Goal: Task Accomplishment & Management: Manage account settings

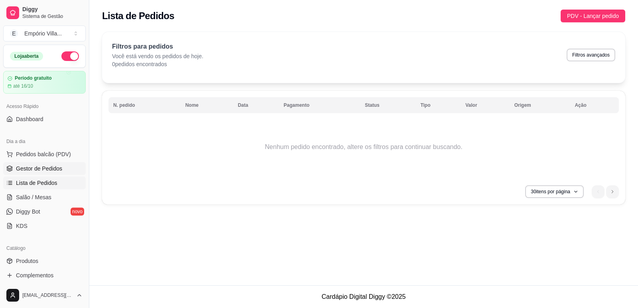
click at [43, 171] on span "Gestor de Pedidos" at bounding box center [39, 169] width 46 height 8
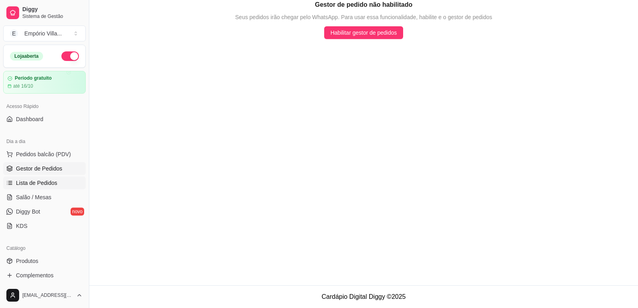
click at [47, 181] on span "Lista de Pedidos" at bounding box center [36, 183] width 41 height 8
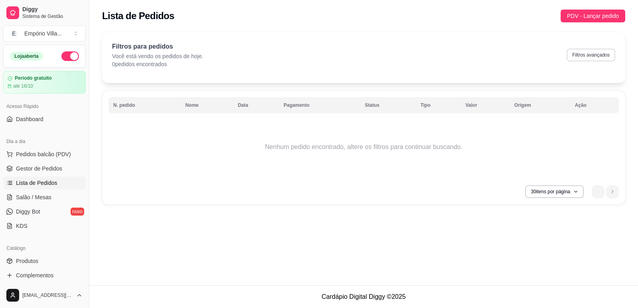
click at [579, 53] on button "Filtros avançados" at bounding box center [590, 55] width 49 height 13
select select "0"
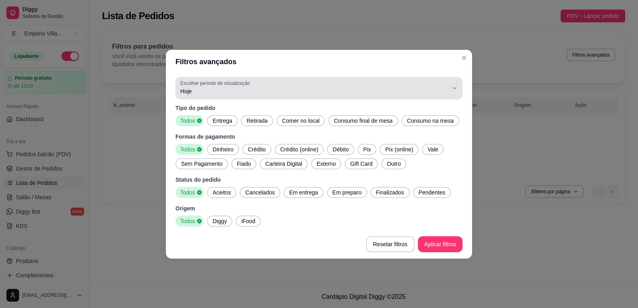
click at [222, 88] on span "Hoje" at bounding box center [314, 91] width 268 height 8
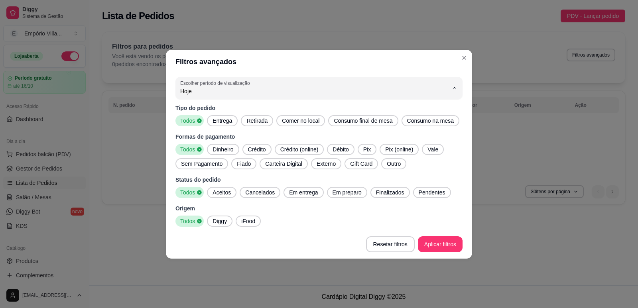
click at [195, 138] on span "7 dias" at bounding box center [315, 136] width 256 height 8
type input "7"
select select "7"
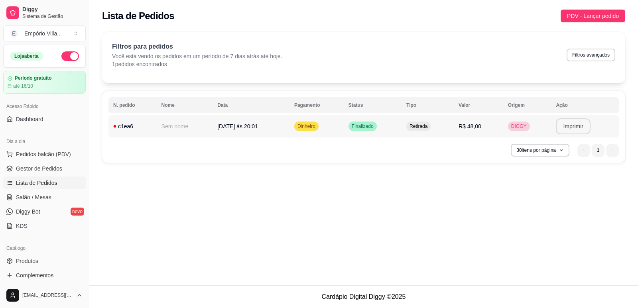
click at [571, 129] on button "Imprimir" at bounding box center [573, 126] width 35 height 16
click at [571, 126] on button "Imprimir" at bounding box center [573, 126] width 35 height 16
click at [570, 125] on button "Imprimir" at bounding box center [573, 126] width 35 height 16
click at [577, 126] on button "Imprimir" at bounding box center [573, 126] width 35 height 16
click at [580, 129] on button "Imprimir" at bounding box center [572, 127] width 33 height 16
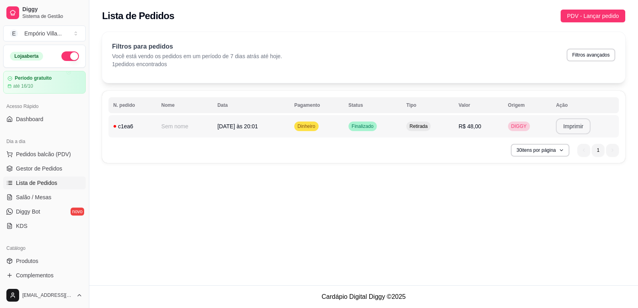
click at [572, 130] on button "Imprimir" at bounding box center [573, 126] width 35 height 16
click at [580, 129] on button "Imprimir" at bounding box center [573, 126] width 35 height 16
click at [568, 125] on button "Imprimir" at bounding box center [573, 126] width 35 height 16
click at [43, 307] on span "Relatórios de vendas" at bounding box center [42, 311] width 53 height 8
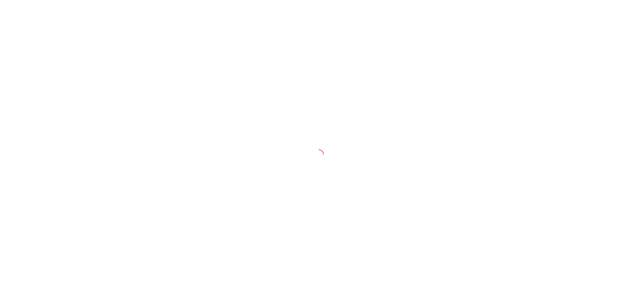
select select "ALL"
select select "0"
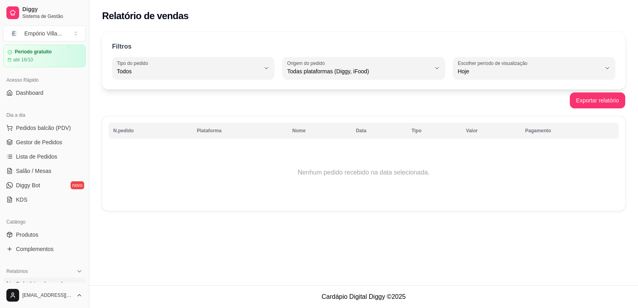
scroll to position [40, 0]
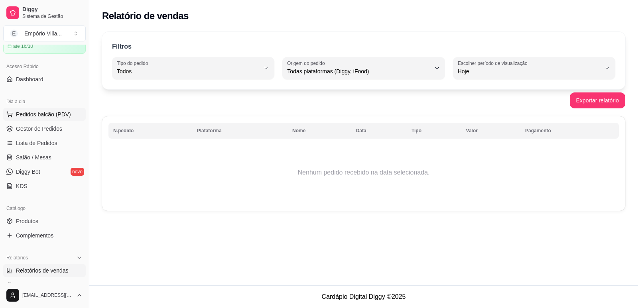
click at [48, 112] on span "Pedidos balcão (PDV)" at bounding box center [43, 114] width 55 height 8
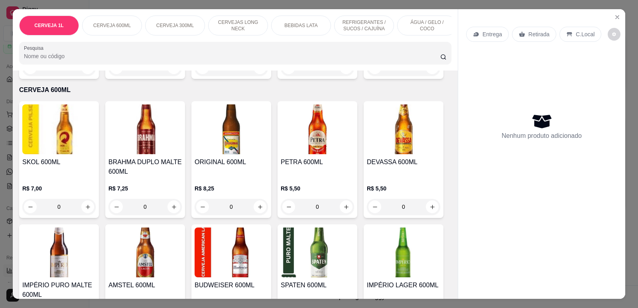
scroll to position [279, 0]
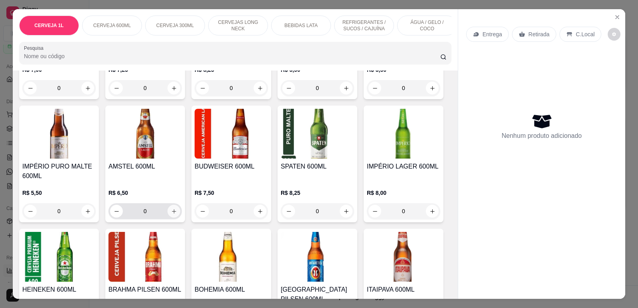
click at [171, 214] on icon "increase-product-quantity" at bounding box center [174, 211] width 6 height 6
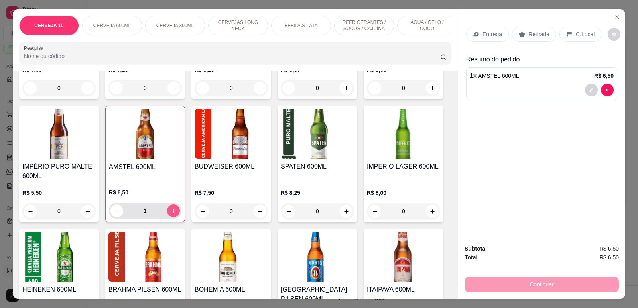
click at [171, 214] on icon "increase-product-quantity" at bounding box center [174, 211] width 6 height 6
type input "4"
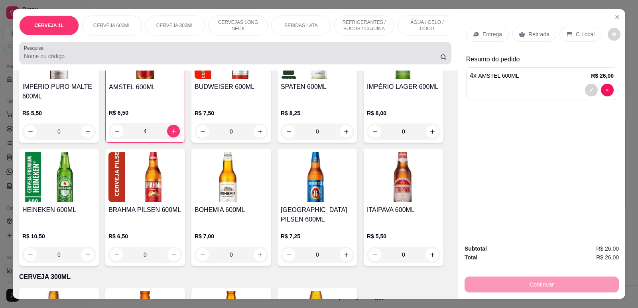
click at [59, 60] on input "Pesquisa" at bounding box center [232, 56] width 416 height 8
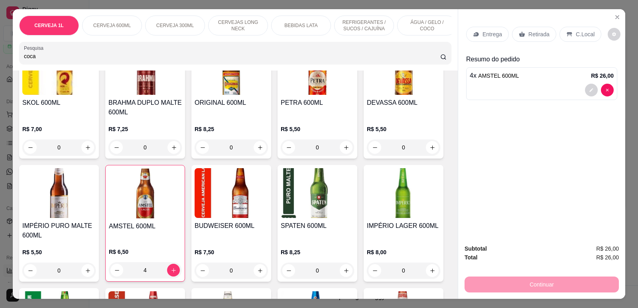
scroll to position [498, 0]
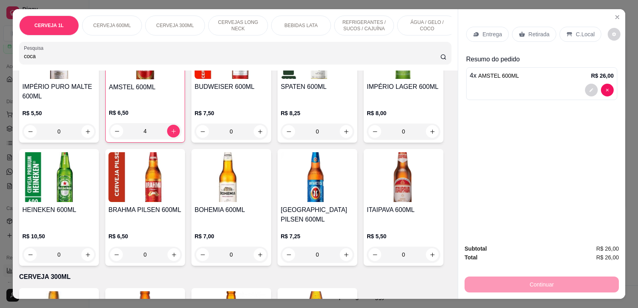
type input "coca"
click at [441, 60] on icon at bounding box center [443, 57] width 6 height 6
click at [168, 26] on p "CERVEJA 300ML" at bounding box center [175, 25] width 38 height 6
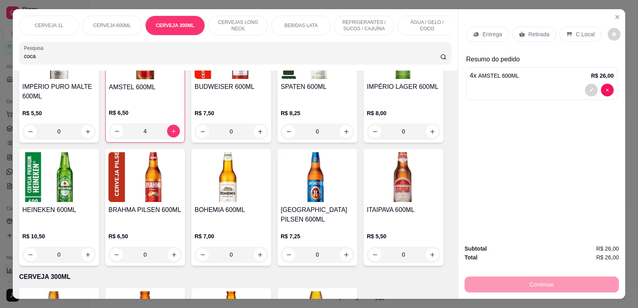
scroll to position [16, 0]
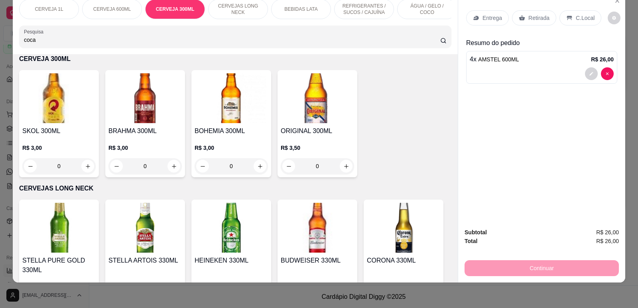
click at [357, 8] on p "REFRIGERANTES / SUCOS / CAJUÍNA" at bounding box center [364, 9] width 46 height 13
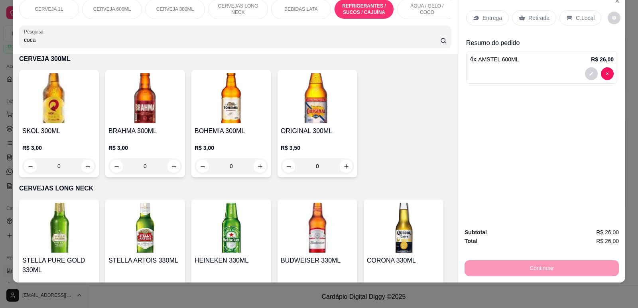
scroll to position [1221, 0]
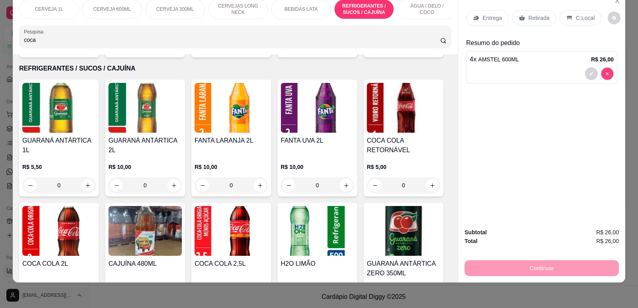
type input "0"
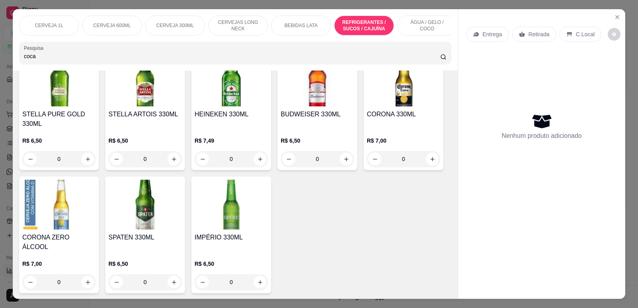
scroll to position [743, 0]
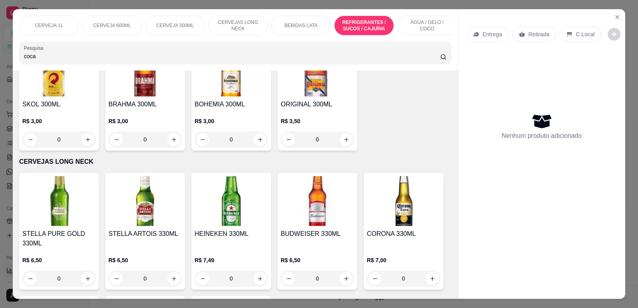
click at [49, 25] on p "CERVEJA 1L" at bounding box center [49, 25] width 28 height 6
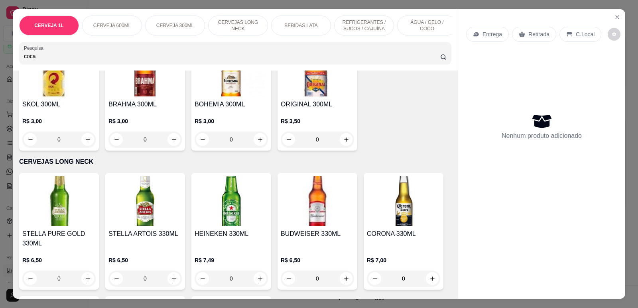
scroll to position [16, 0]
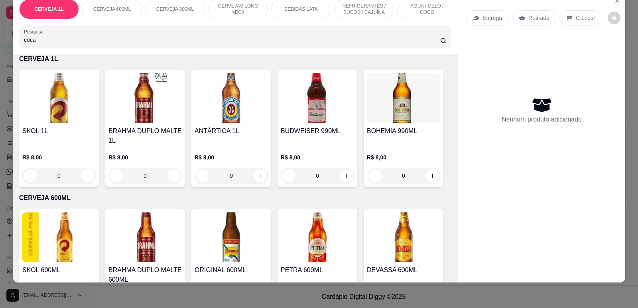
drag, startPoint x: 0, startPoint y: 18, endPoint x: 201, endPoint y: 42, distance: 202.0
click at [201, 42] on input "coca" at bounding box center [232, 40] width 416 height 8
click at [224, 4] on p "CERVEJAS LONG NECK" at bounding box center [238, 9] width 46 height 13
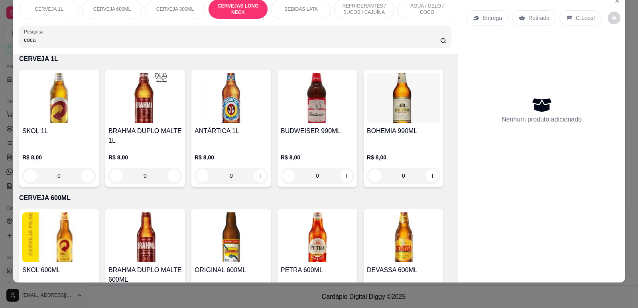
scroll to position [829, 0]
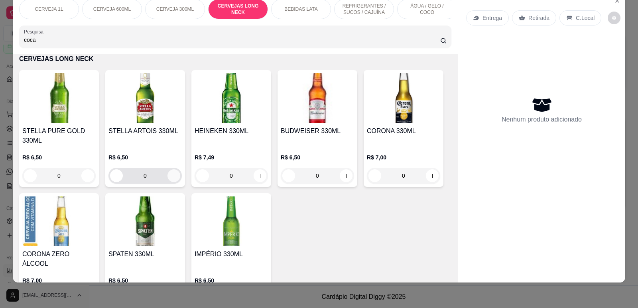
click at [171, 179] on icon "increase-product-quantity" at bounding box center [174, 176] width 6 height 6
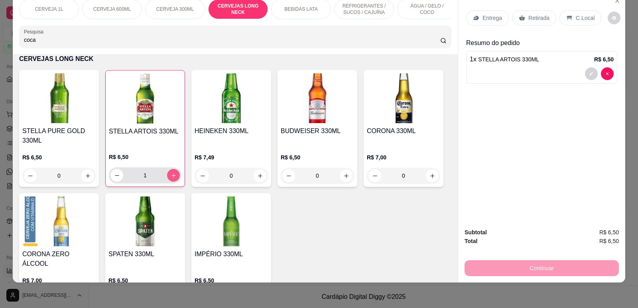
click at [171, 179] on icon "increase-product-quantity" at bounding box center [174, 176] width 6 height 6
click at [147, 179] on input "5" at bounding box center [145, 175] width 44 height 16
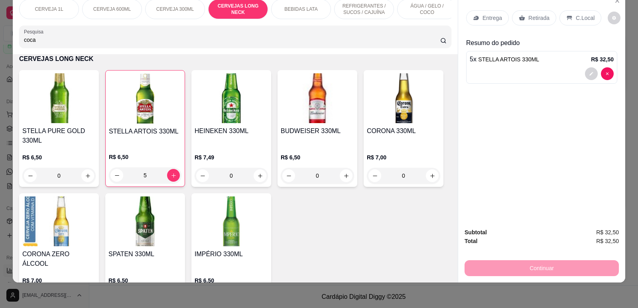
drag, startPoint x: 145, startPoint y: 181, endPoint x: 135, endPoint y: 182, distance: 10.8
click at [135, 182] on input "5" at bounding box center [145, 175] width 44 height 16
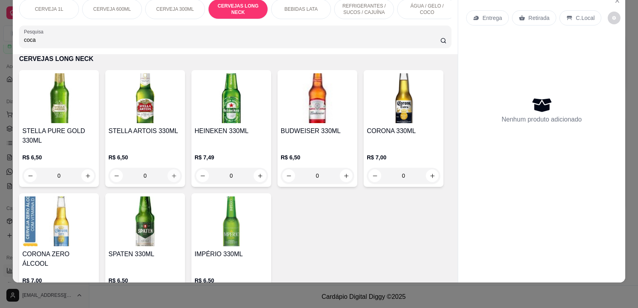
click at [171, 179] on icon "increase-product-quantity" at bounding box center [174, 176] width 6 height 6
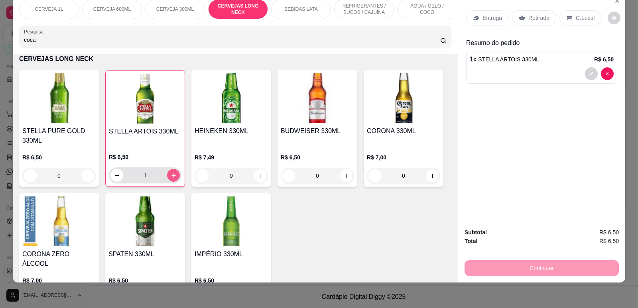
click at [171, 178] on icon "increase-product-quantity" at bounding box center [173, 175] width 4 height 4
type input "2"
click at [38, 44] on input "coca" at bounding box center [232, 40] width 416 height 8
click at [440, 44] on icon at bounding box center [443, 40] width 6 height 6
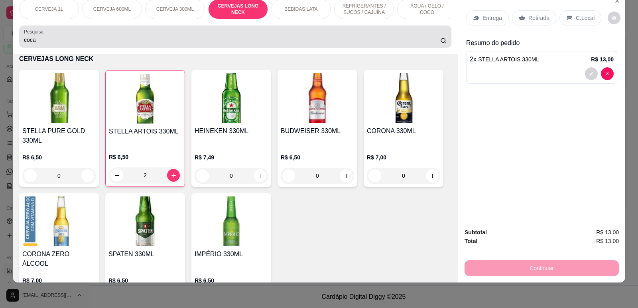
click at [42, 44] on input "coca" at bounding box center [232, 40] width 416 height 8
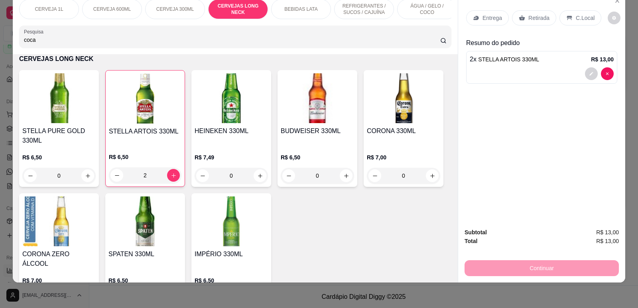
click at [42, 44] on input "coca" at bounding box center [232, 40] width 416 height 8
type input "c"
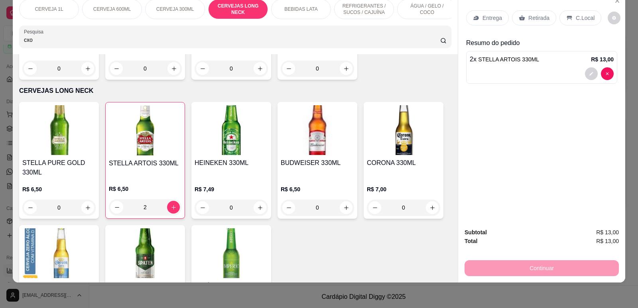
scroll to position [722, 0]
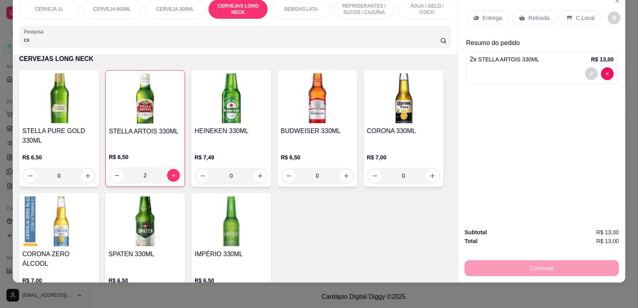
type input "c"
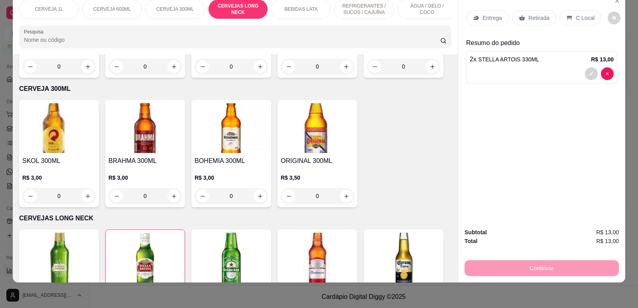
click at [302, 10] on p "BEBIDAS LATA" at bounding box center [300, 9] width 33 height 6
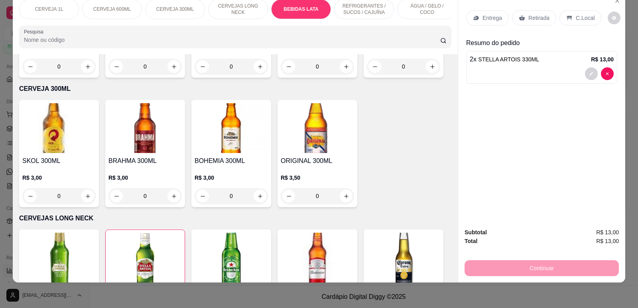
scroll to position [943, 0]
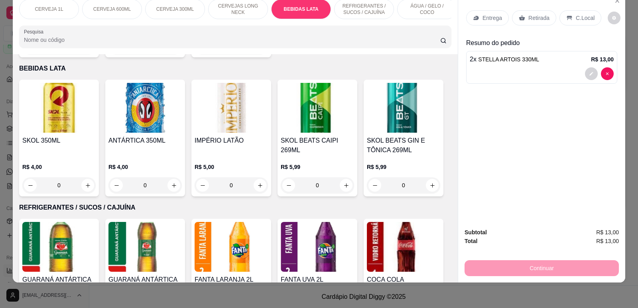
click at [370, 12] on p "REFRIGERANTES / SUCOS / CAJUÍNA" at bounding box center [364, 9] width 46 height 13
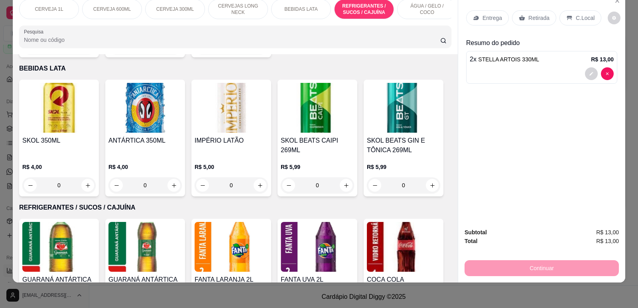
scroll to position [1082, 0]
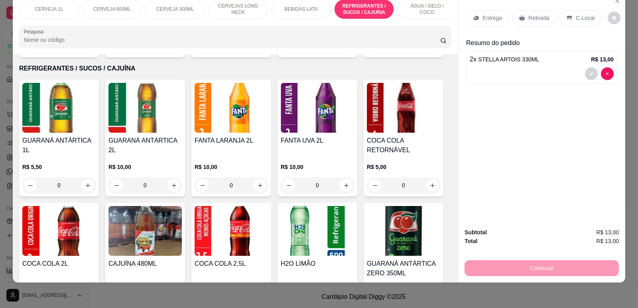
click at [407, 10] on p "ÁGUA / GELO / COCO" at bounding box center [427, 9] width 46 height 13
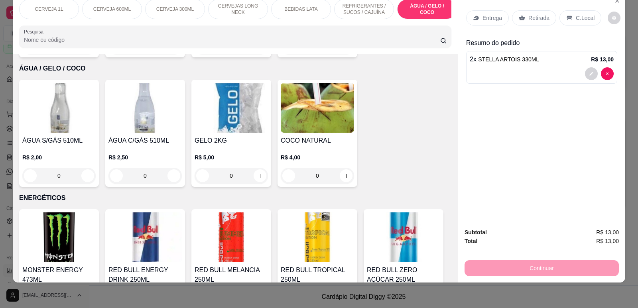
click at [112, 11] on p "CERVEJA 600ML" at bounding box center [112, 9] width 38 height 6
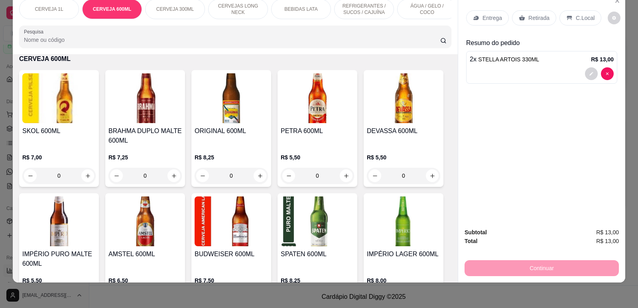
scroll to position [454, 0]
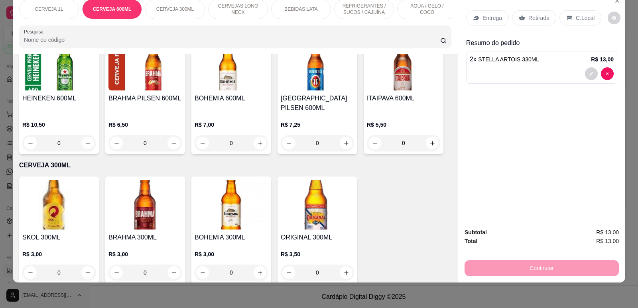
type input "0"
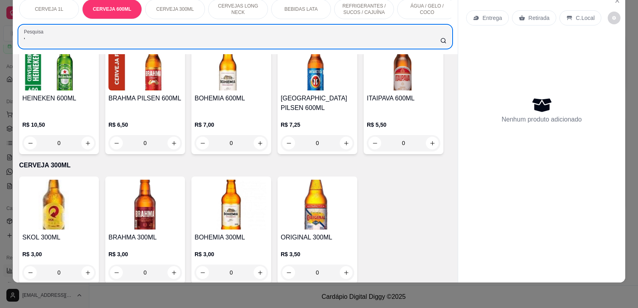
scroll to position [606, 0]
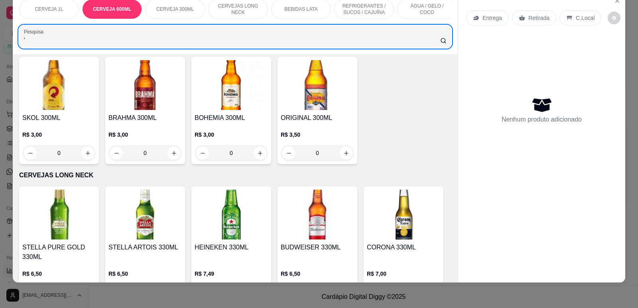
type input "'"
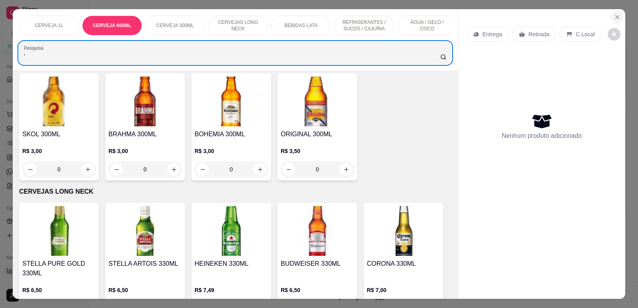
click at [615, 14] on icon "Close" at bounding box center [617, 17] width 6 height 6
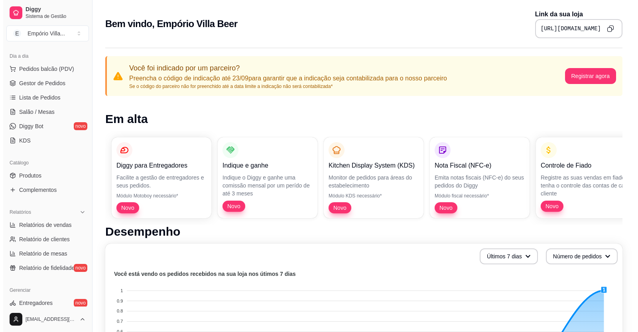
scroll to position [40, 0]
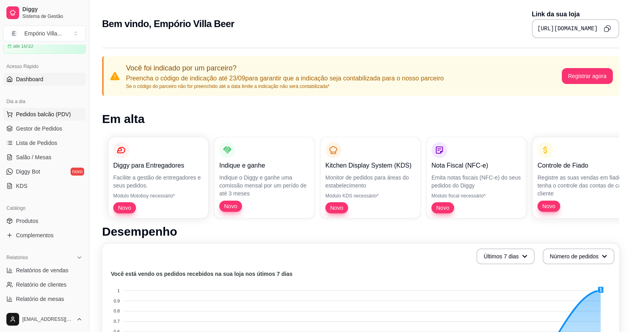
click at [51, 114] on span "Pedidos balcão (PDV)" at bounding box center [43, 114] width 55 height 8
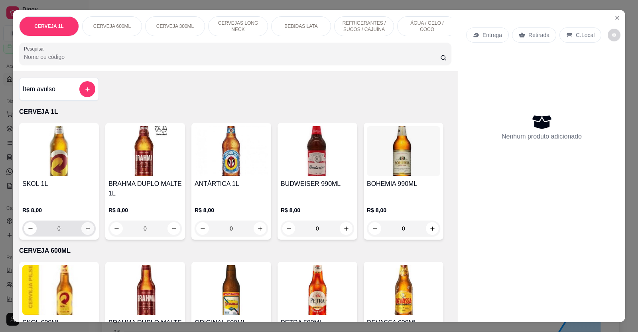
click at [85, 232] on icon "increase-product-quantity" at bounding box center [88, 229] width 6 height 6
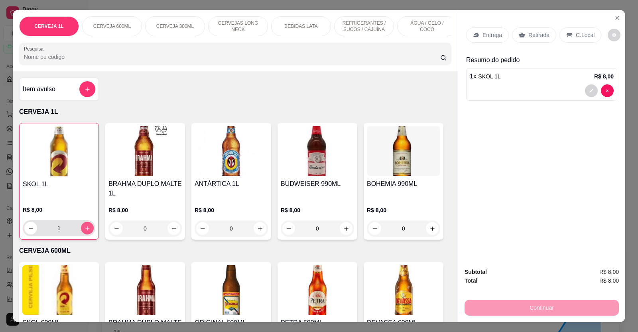
type input "1"
click at [47, 61] on input "Pesquisa" at bounding box center [232, 57] width 416 height 8
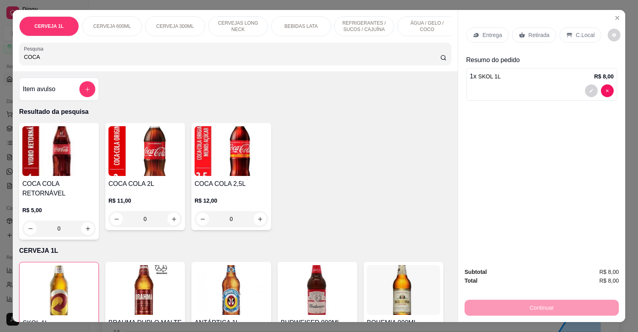
click at [43, 61] on input "COCA" at bounding box center [232, 57] width 416 height 8
type input "C"
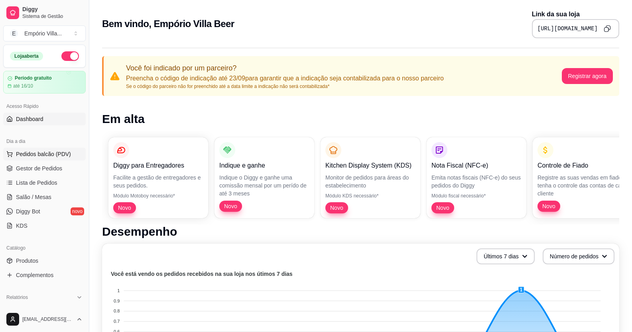
click at [56, 155] on span "Pedidos balcão (PDV)" at bounding box center [43, 154] width 55 height 8
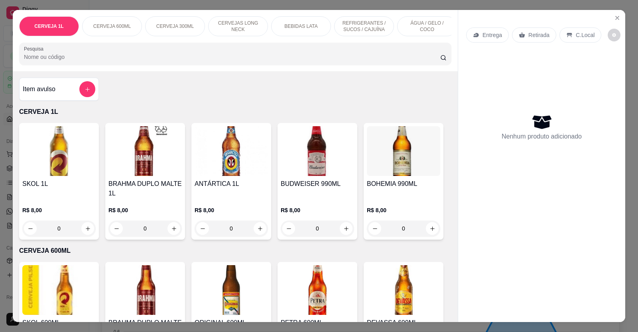
click at [42, 61] on input "Pesquisa" at bounding box center [232, 57] width 416 height 8
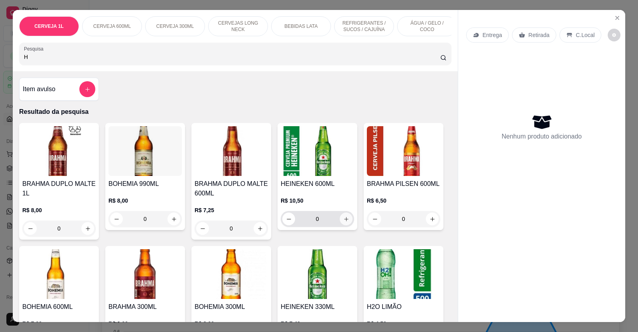
type input "H"
click at [343, 222] on icon "increase-product-quantity" at bounding box center [346, 219] width 6 height 6
type input "1"
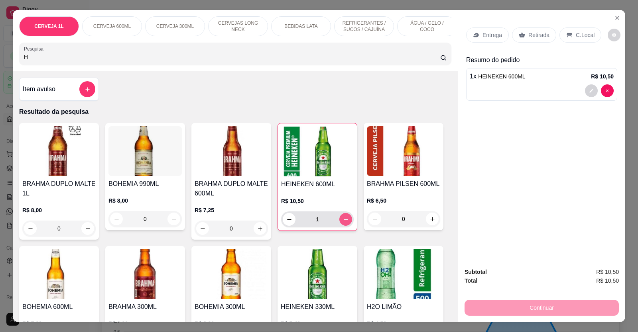
click at [343, 223] on icon "increase-product-quantity" at bounding box center [346, 220] width 6 height 6
type input "2"
click at [343, 223] on icon "increase-product-quantity" at bounding box center [346, 220] width 6 height 6
type input "3"
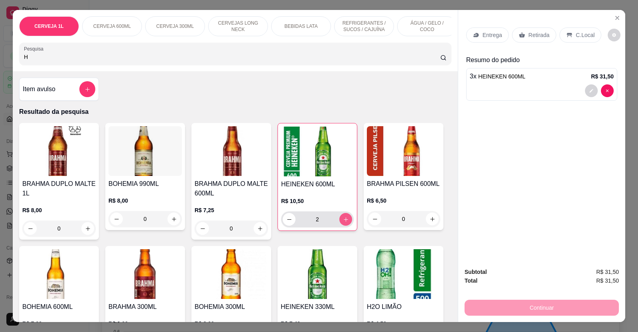
type input "3"
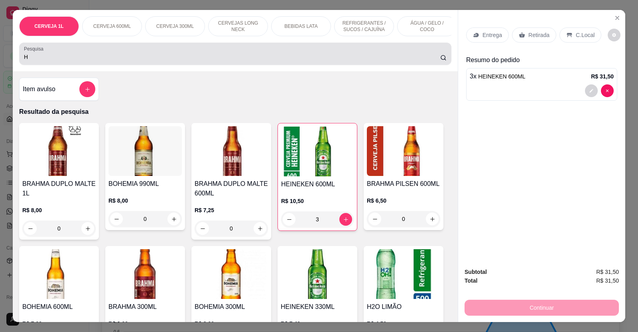
click at [28, 61] on input "H" at bounding box center [232, 57] width 416 height 8
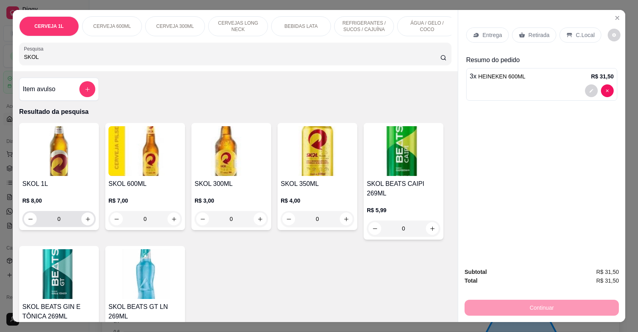
type input "SKOL"
click at [57, 225] on input "0" at bounding box center [59, 219] width 45 height 16
type input "5"
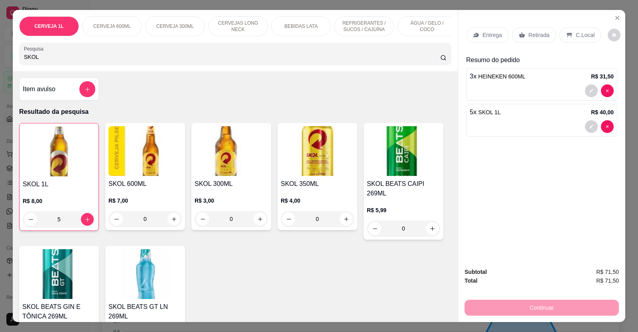
type input "5"
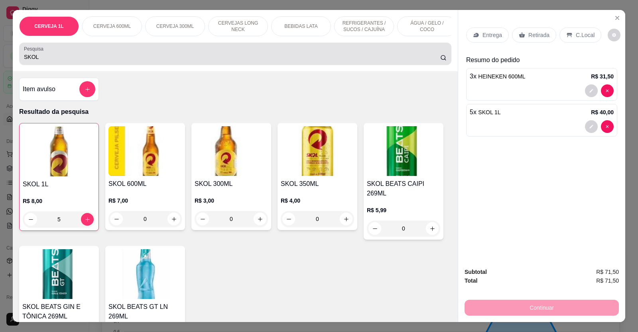
type input "5"
click at [35, 61] on input "SKOL" at bounding box center [232, 57] width 416 height 8
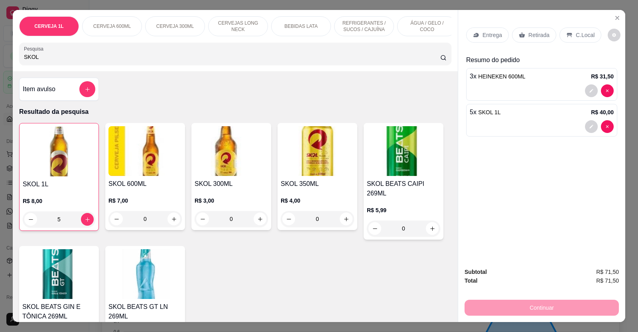
click at [387, 28] on div "REFRIGERANTES / SUCOS / CAJUÍNA" at bounding box center [364, 26] width 60 height 20
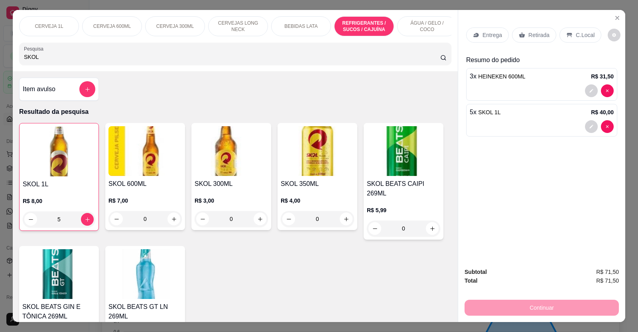
scroll to position [16, 0]
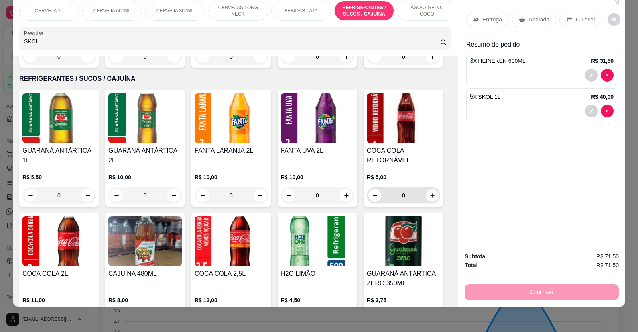
click at [430, 193] on icon "increase-product-quantity" at bounding box center [432, 196] width 6 height 6
type input "1"
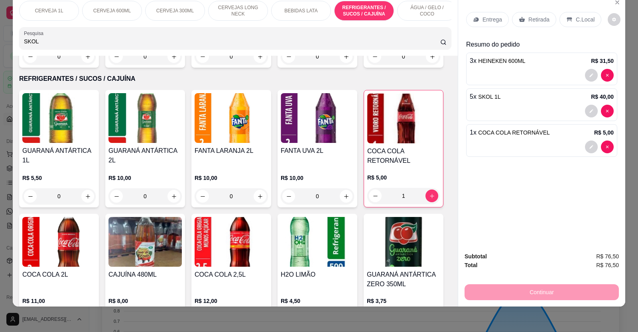
click at [536, 21] on p "Retirada" at bounding box center [538, 20] width 21 height 8
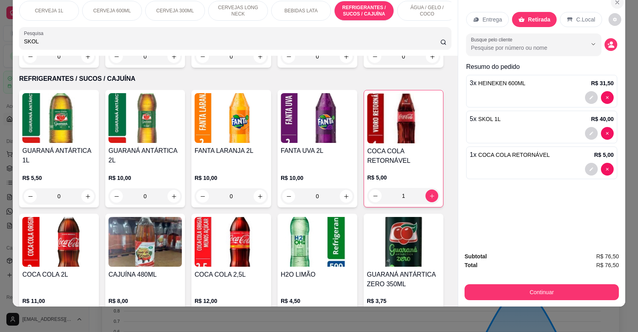
click at [614, 3] on icon "Close" at bounding box center [617, 2] width 6 height 6
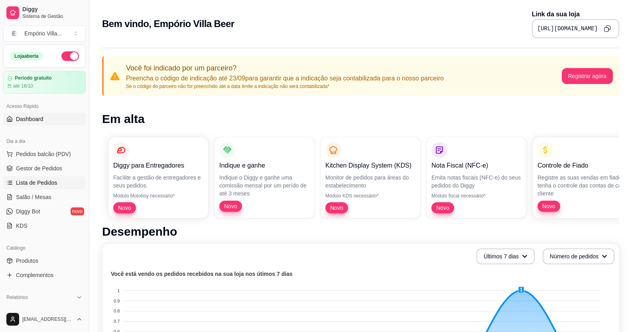
click at [45, 180] on span "Lista de Pedidos" at bounding box center [36, 183] width 41 height 8
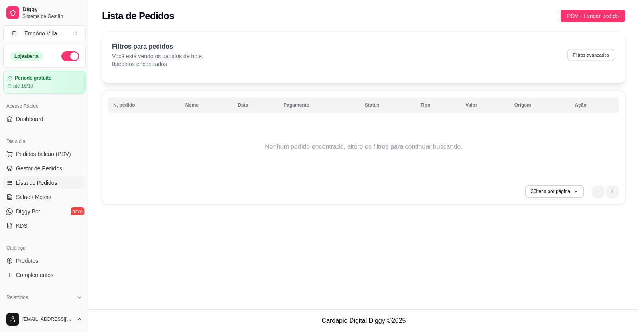
click at [611, 58] on button "Filtros avançados" at bounding box center [590, 55] width 47 height 12
select select "0"
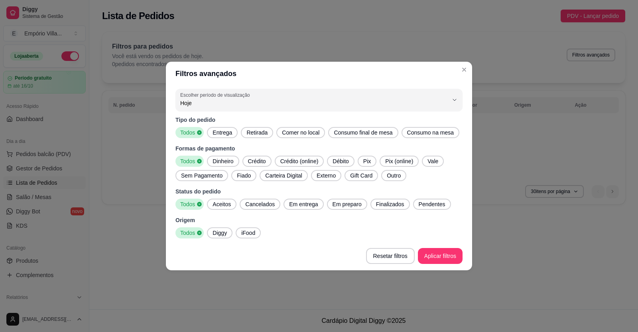
click at [218, 105] on span "Hoje" at bounding box center [314, 103] width 268 height 8
click at [194, 148] on span "7 dias" at bounding box center [315, 149] width 256 height 8
type input "7"
select select "7"
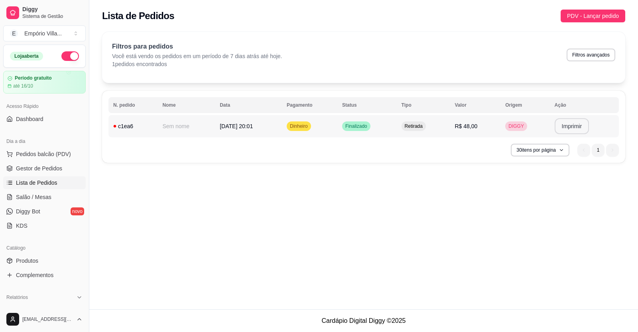
click at [562, 128] on button "Imprimir" at bounding box center [571, 126] width 35 height 16
click at [271, 128] on td "[DATE] 20:01" at bounding box center [248, 126] width 67 height 22
click at [568, 129] on button "Imprimir" at bounding box center [571, 126] width 35 height 16
click at [63, 169] on link "Gestor de Pedidos" at bounding box center [44, 168] width 83 height 13
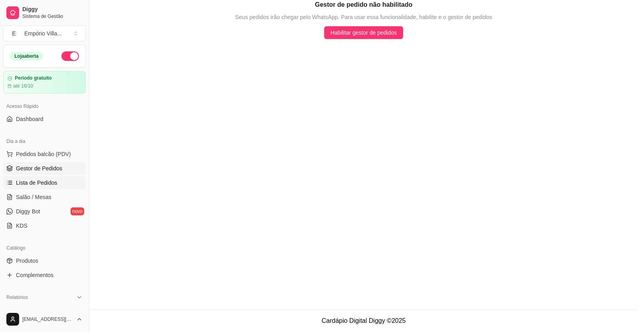
click at [49, 187] on span "Lista de Pedidos" at bounding box center [36, 183] width 41 height 8
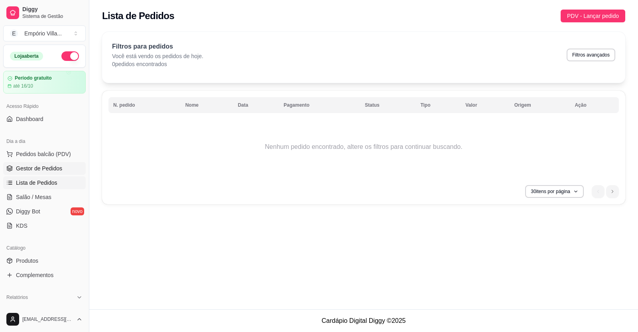
click at [39, 168] on span "Gestor de Pedidos" at bounding box center [39, 169] width 46 height 8
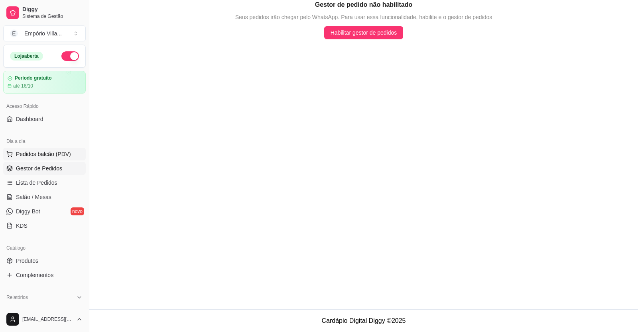
click at [65, 153] on span "Pedidos balcão (PDV)" at bounding box center [43, 154] width 55 height 8
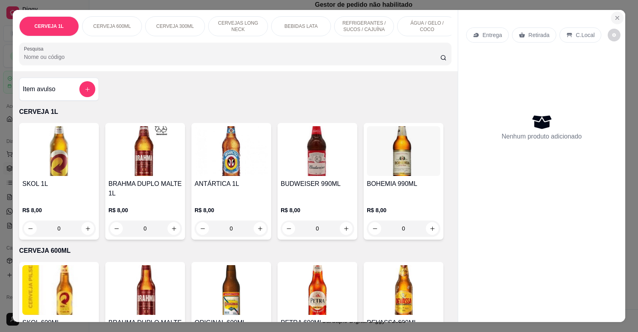
click at [614, 16] on icon "Close" at bounding box center [617, 18] width 6 height 6
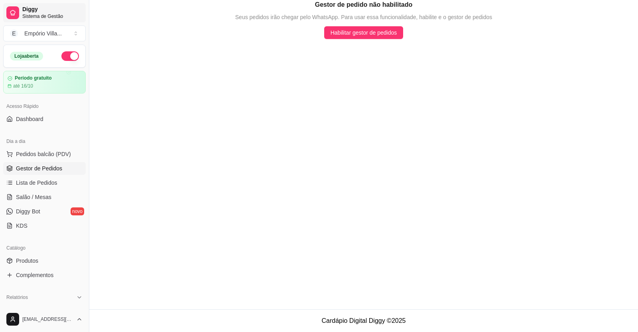
click at [17, 11] on div at bounding box center [12, 12] width 13 height 13
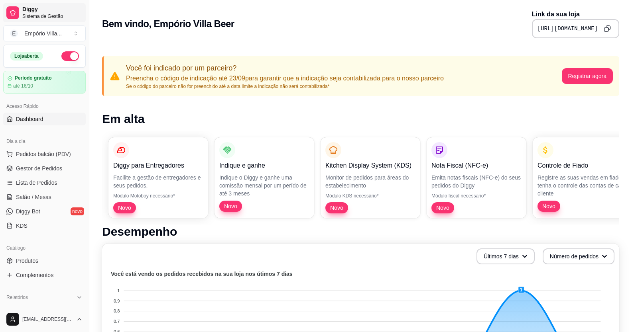
click at [32, 8] on span "Diggy" at bounding box center [52, 9] width 60 height 7
click at [34, 32] on div "Empório Villa ..." at bounding box center [42, 33] width 37 height 8
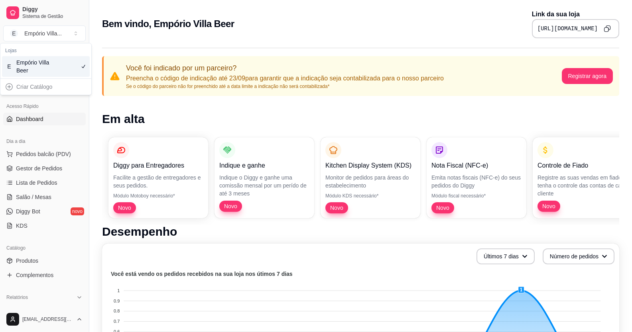
click at [189, 42] on div "Bem vindo, Empório Villa Beer Link da sua loja [URL][DOMAIN_NAME]" at bounding box center [360, 21] width 543 height 43
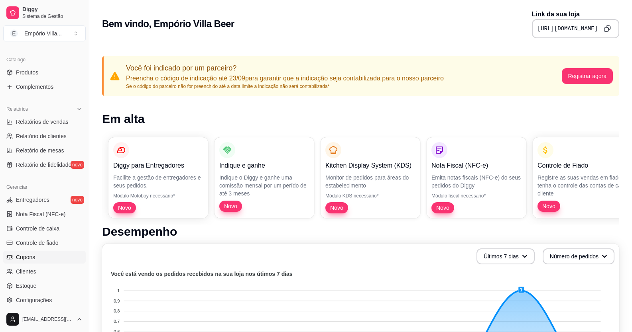
scroll to position [239, 0]
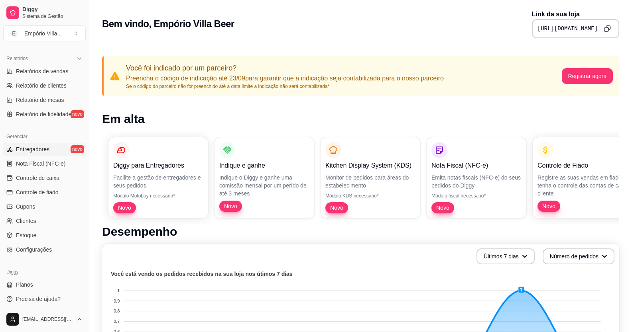
click at [33, 147] on span "Entregadores" at bounding box center [32, 149] width 33 height 8
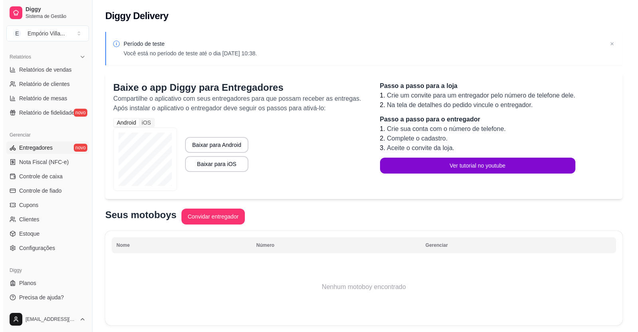
scroll to position [241, 0]
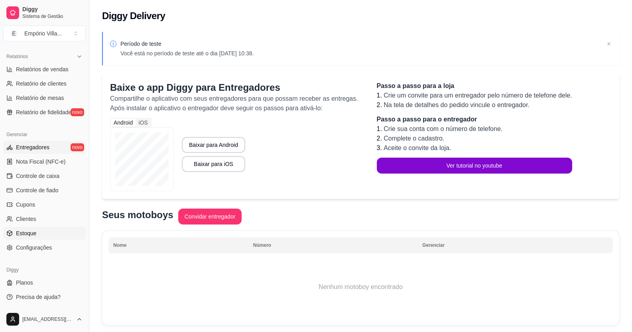
click at [32, 236] on span "Estoque" at bounding box center [26, 234] width 20 height 8
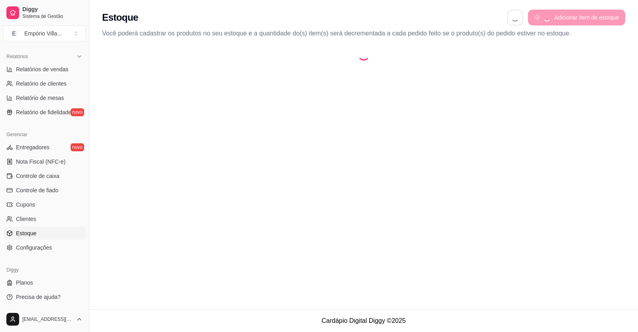
select select "QUANTITY_ORDER"
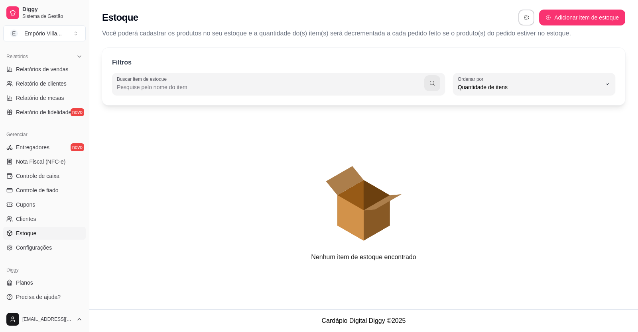
scroll to position [8, 0]
click at [42, 205] on link "Cupons" at bounding box center [44, 205] width 83 height 13
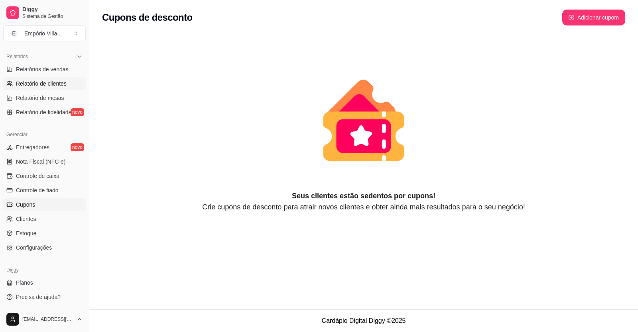
click at [32, 86] on span "Relatório de clientes" at bounding box center [41, 84] width 51 height 8
select select "30"
select select "HIGHEST_TOTAL_SPENT_WITH_ORDERS"
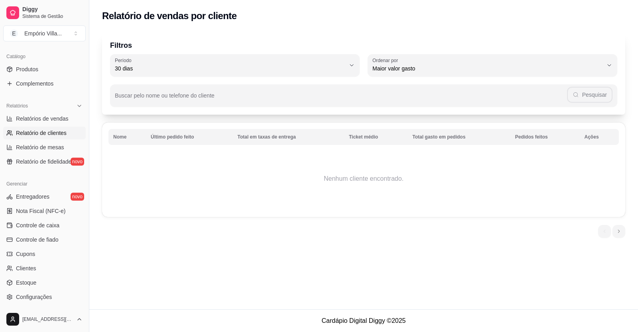
scroll to position [122, 0]
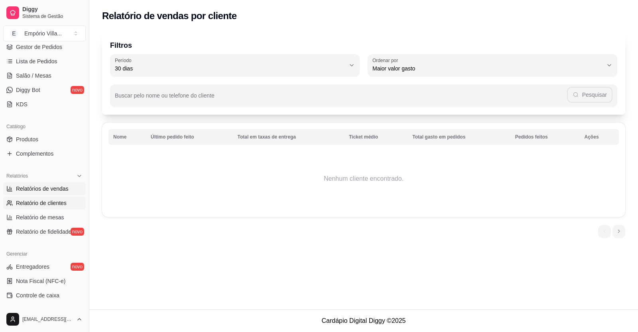
click at [60, 189] on span "Relatórios de vendas" at bounding box center [42, 189] width 53 height 8
select select "ALL"
select select "0"
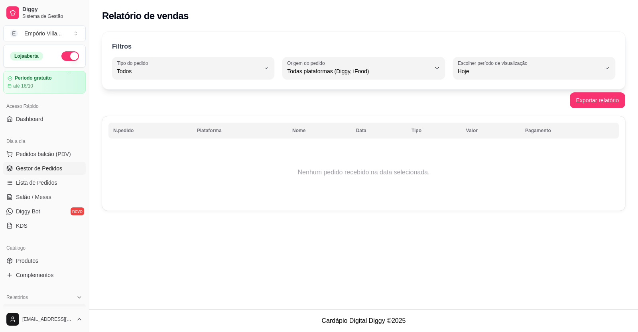
click at [50, 166] on span "Gestor de Pedidos" at bounding box center [39, 169] width 46 height 8
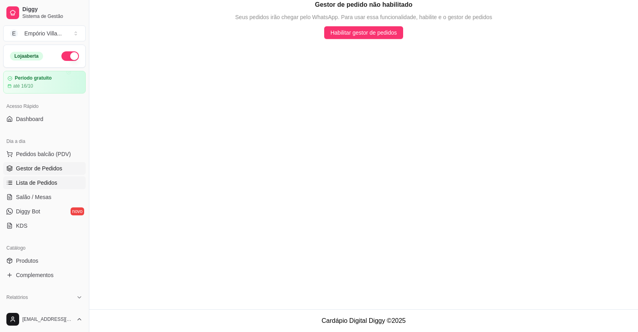
click at [24, 185] on span "Lista de Pedidos" at bounding box center [36, 183] width 41 height 8
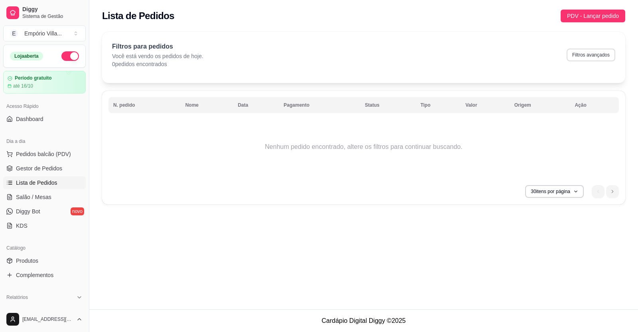
click at [587, 49] on button "Filtros avançados" at bounding box center [590, 55] width 49 height 13
select select "0"
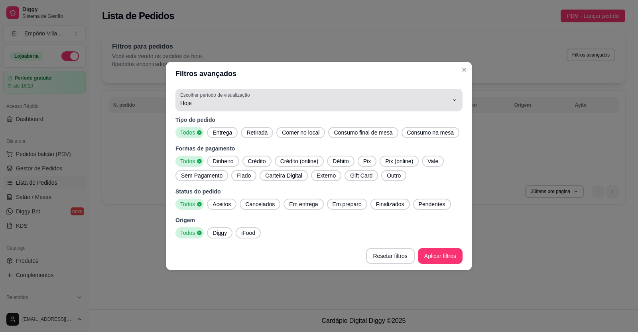
click at [201, 106] on span "Hoje" at bounding box center [314, 103] width 268 height 8
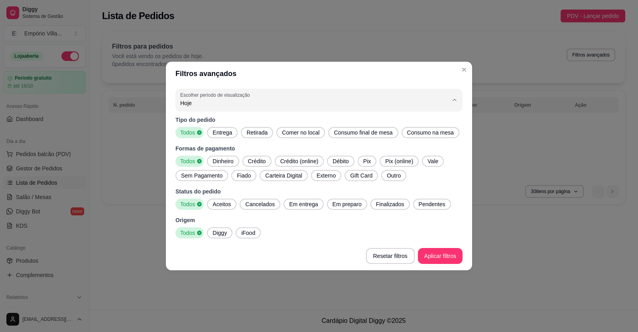
click at [189, 152] on span "7 dias" at bounding box center [315, 149] width 256 height 8
type input "7"
select select "7"
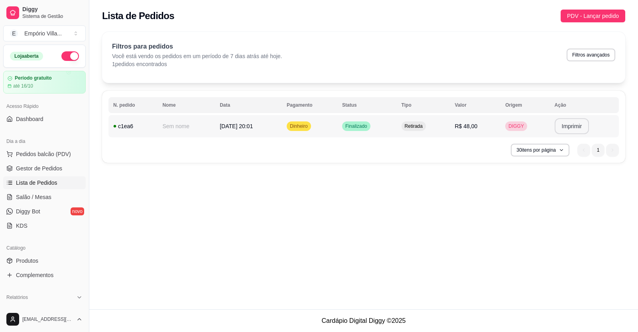
click at [570, 127] on button "Imprimir" at bounding box center [571, 126] width 35 height 16
click at [557, 129] on button "Imprimir" at bounding box center [571, 127] width 33 height 16
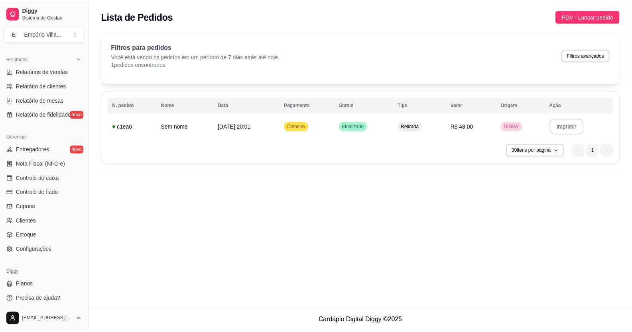
scroll to position [241, 0]
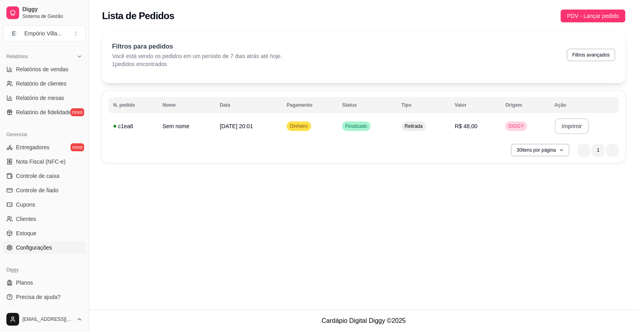
click at [26, 254] on link "Configurações" at bounding box center [44, 248] width 83 height 13
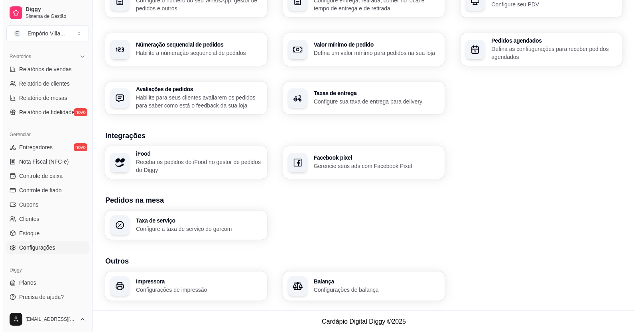
scroll to position [226, 0]
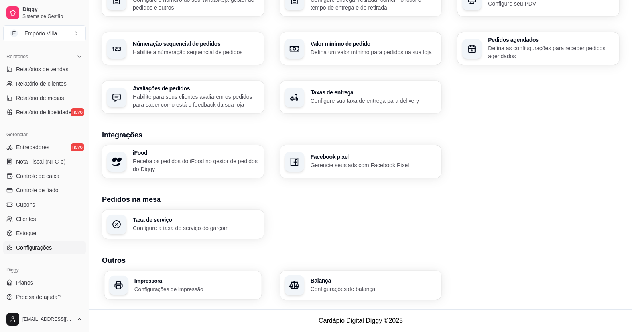
click at [151, 285] on div "Impressora Configurações de impressão" at bounding box center [195, 285] width 122 height 15
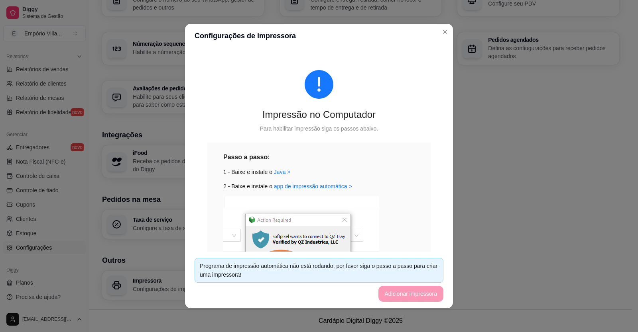
scroll to position [80, 0]
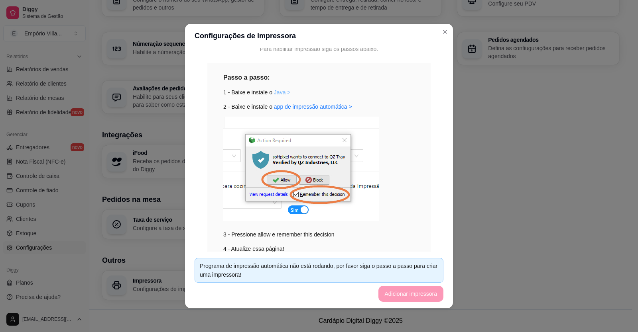
click at [274, 92] on link "Java >" at bounding box center [282, 92] width 17 height 6
click at [311, 108] on link "app de impressão automática >" at bounding box center [313, 107] width 78 height 6
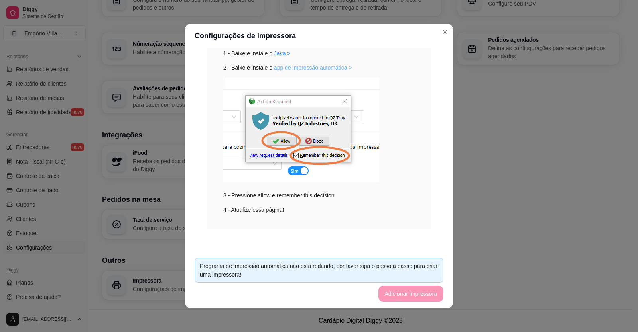
scroll to position [2, 0]
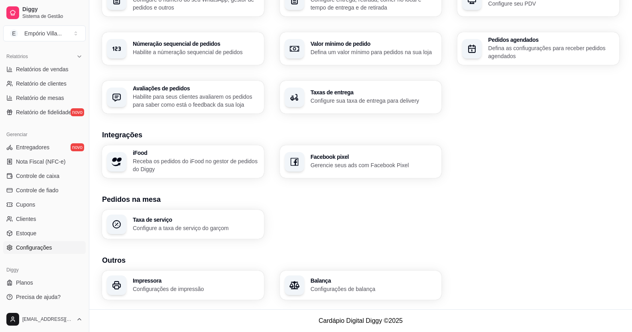
click at [151, 279] on h3 "Impressora" at bounding box center [196, 281] width 126 height 6
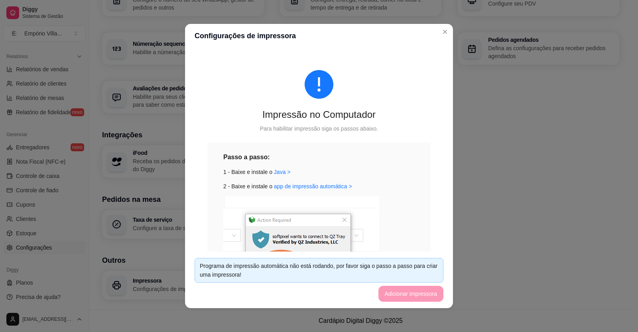
scroll to position [80, 0]
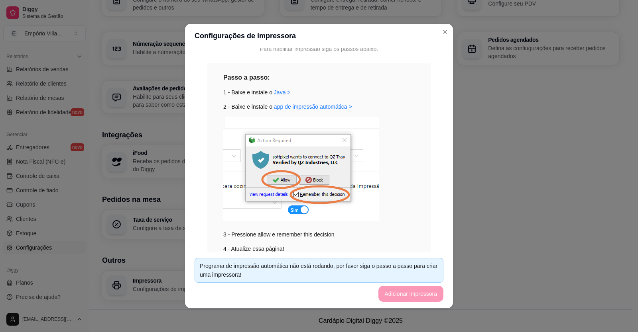
click at [283, 181] on img at bounding box center [301, 169] width 156 height 105
click at [345, 140] on img at bounding box center [301, 169] width 156 height 105
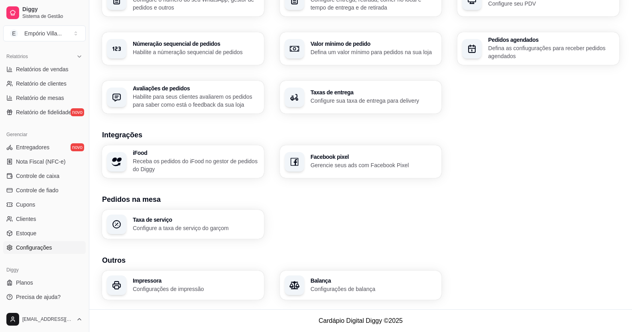
click at [165, 283] on h3 "Impressora" at bounding box center [196, 281] width 126 height 6
click at [165, 283] on h3 "Impressora" at bounding box center [195, 281] width 122 height 6
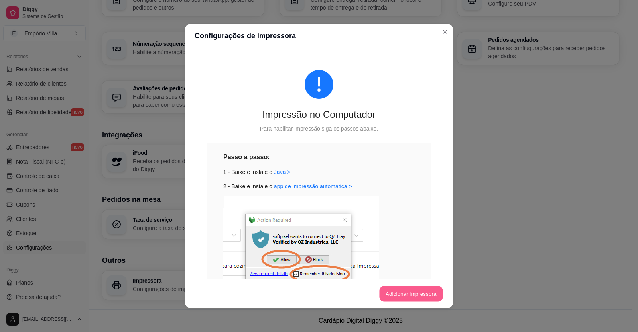
click at [391, 289] on button "Adicionar impressora" at bounding box center [410, 295] width 63 height 16
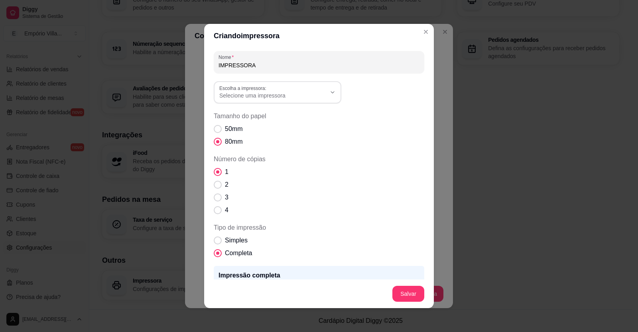
click at [245, 89] on label "Escolha a impressora:" at bounding box center [244, 88] width 50 height 7
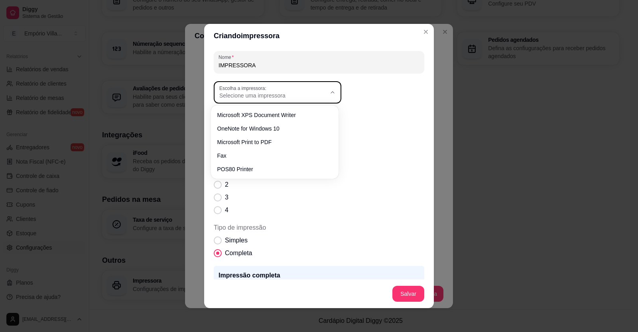
click at [321, 92] on span "Selecione uma impressora" at bounding box center [272, 96] width 107 height 8
click at [329, 90] on icon "button" at bounding box center [332, 92] width 6 height 6
click at [236, 169] on span "POS80 Printer" at bounding box center [270, 167] width 102 height 8
type input "POS80 Printer"
select select "POS80 Printer"
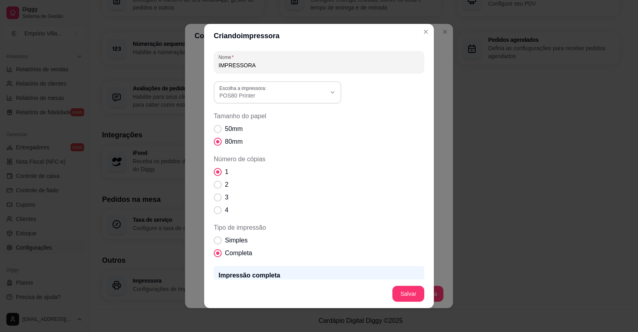
scroll to position [8, 0]
click at [237, 169] on div "1 2 3 4" at bounding box center [319, 191] width 210 height 48
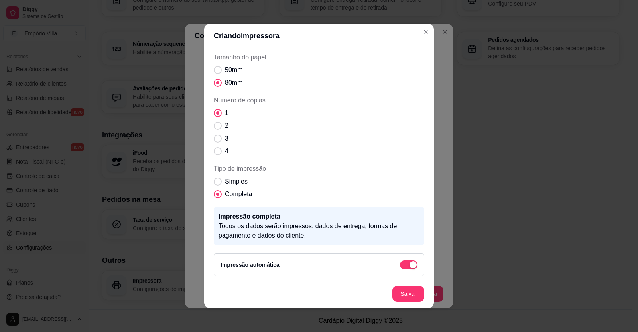
scroll to position [2, 0]
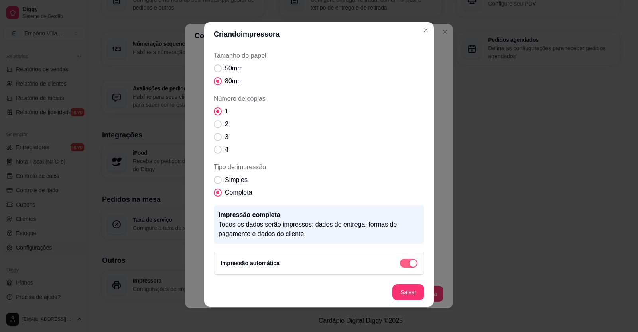
click at [400, 262] on span "button" at bounding box center [409, 263] width 18 height 9
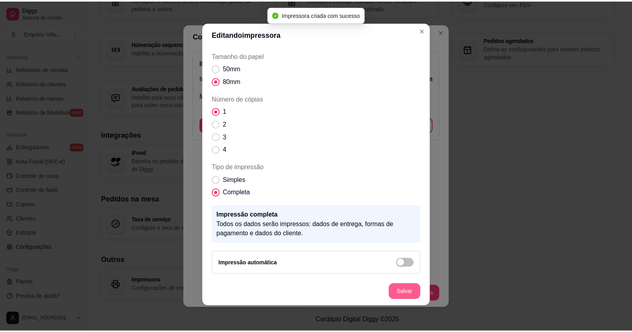
scroll to position [29, 0]
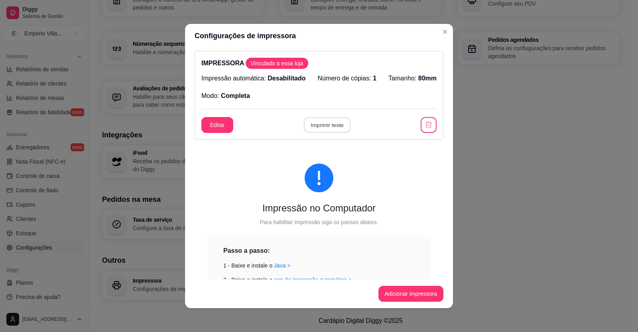
click at [317, 126] on button "Imprimir teste" at bounding box center [326, 126] width 47 height 16
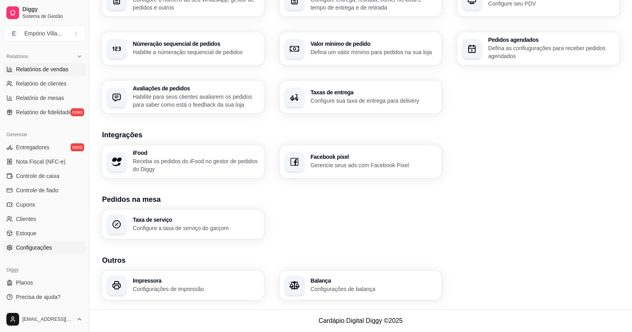
click at [48, 69] on span "Relatórios de vendas" at bounding box center [42, 69] width 53 height 8
select select "ALL"
select select "0"
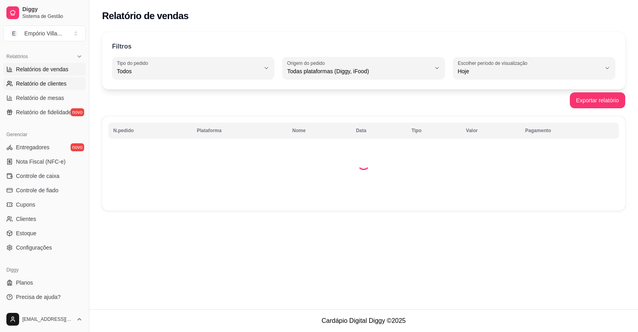
click at [39, 84] on span "Relatório de clientes" at bounding box center [41, 84] width 51 height 8
select select "30"
select select "HIGHEST_TOTAL_SPENT_WITH_ORDERS"
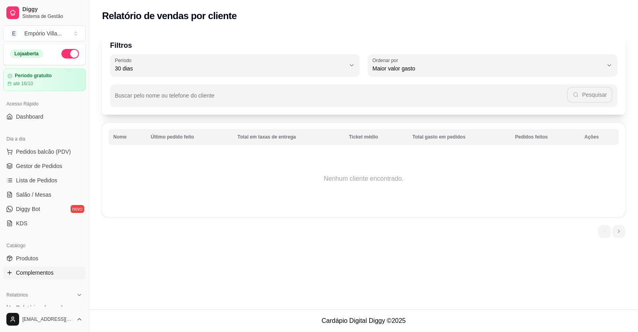
scroll to position [2, 0]
click at [44, 165] on span "Gestor de Pedidos" at bounding box center [39, 167] width 46 height 8
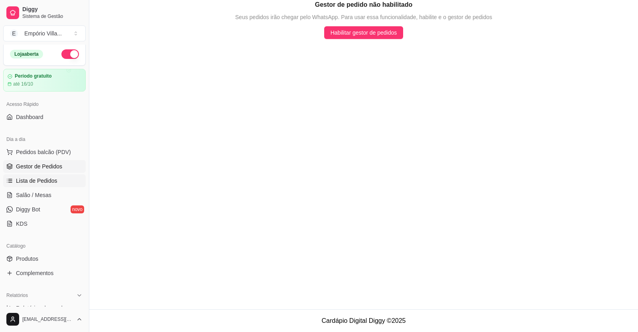
click at [43, 182] on span "Lista de Pedidos" at bounding box center [36, 181] width 41 height 8
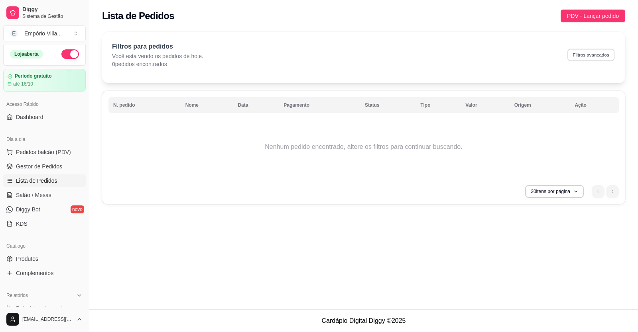
click at [583, 55] on button "Filtros avançados" at bounding box center [590, 55] width 47 height 12
select select "0"
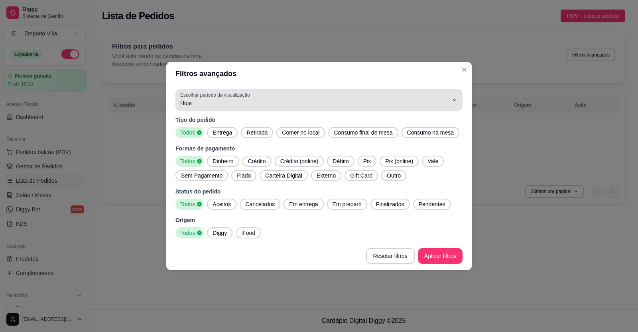
click at [211, 97] on label "Escolher período de visualização" at bounding box center [216, 95] width 72 height 7
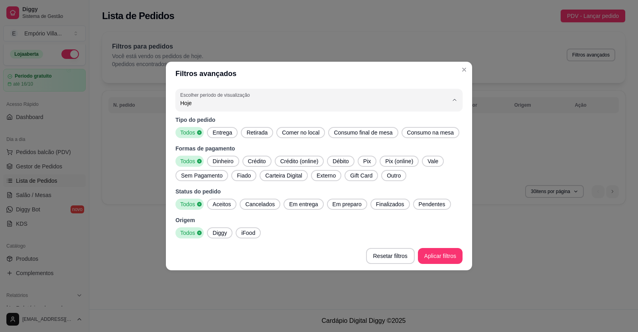
click at [202, 145] on li "7 dias" at bounding box center [318, 148] width 269 height 12
type input "7"
select select "7"
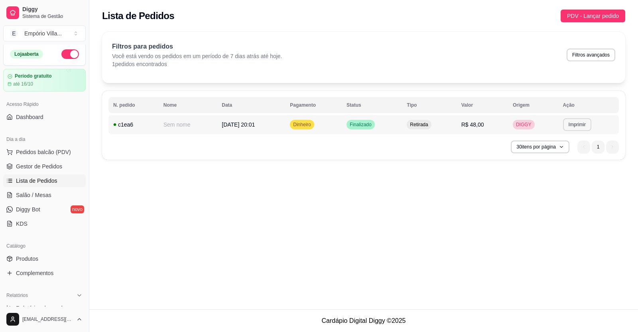
click at [576, 125] on button "Imprimir" at bounding box center [577, 124] width 28 height 13
click at [567, 155] on button "IMPRESSORA" at bounding box center [564, 152] width 58 height 13
click at [50, 147] on button "Pedidos balcão (PDV)" at bounding box center [44, 152] width 83 height 13
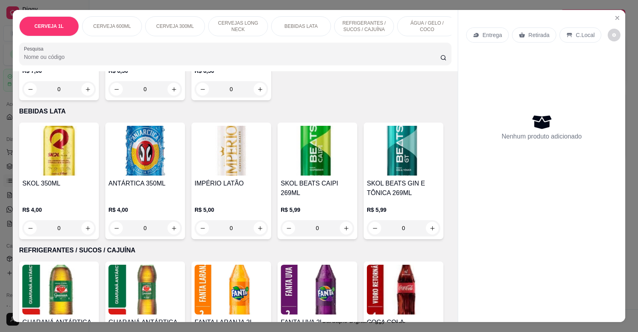
scroll to position [797, 0]
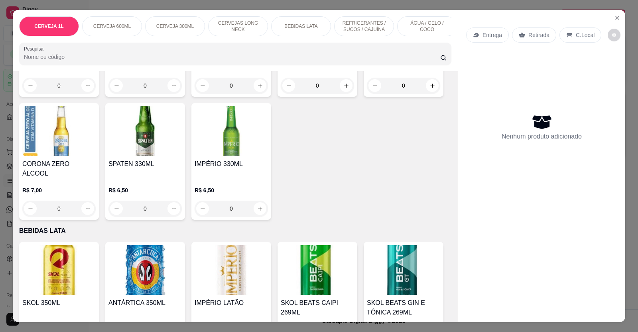
click at [111, 31] on div "CERVEJA 600ML" at bounding box center [112, 26] width 60 height 20
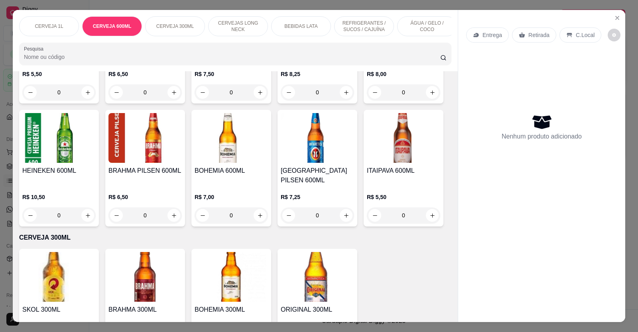
scroll to position [518, 0]
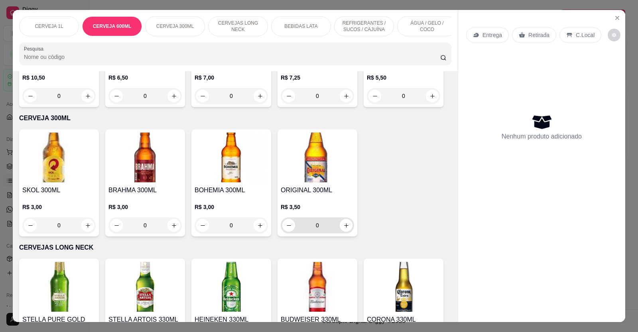
click at [315, 231] on input "0" at bounding box center [317, 226] width 45 height 16
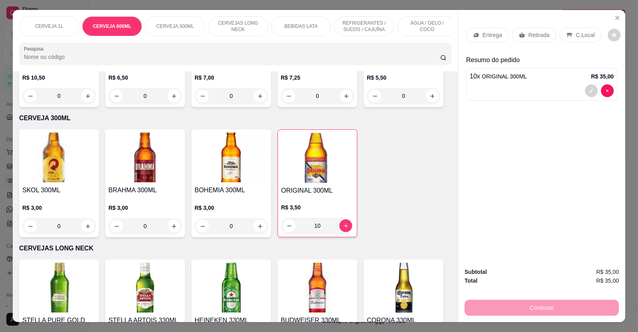
type input "10"
